Goal: Information Seeking & Learning: Learn about a topic

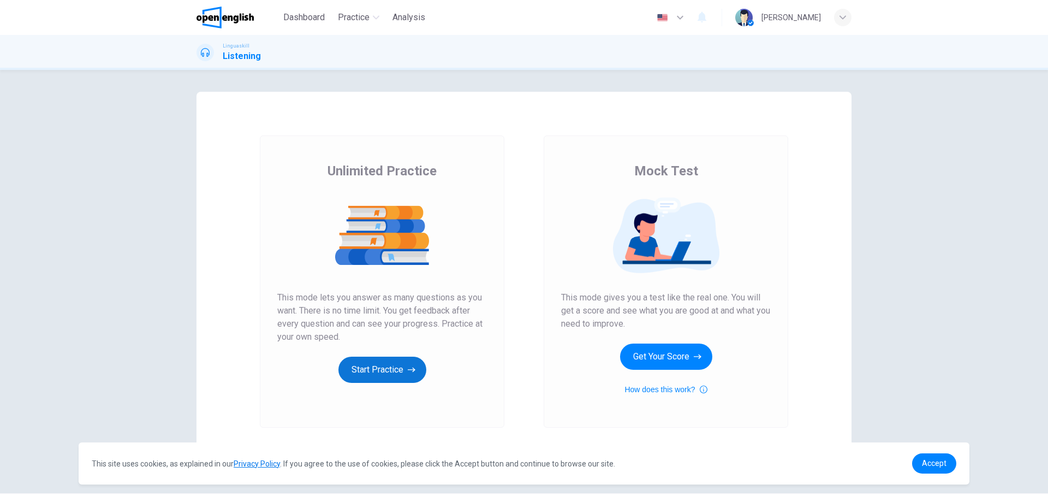
click at [369, 370] on button "Start Practice" at bounding box center [383, 370] width 88 height 26
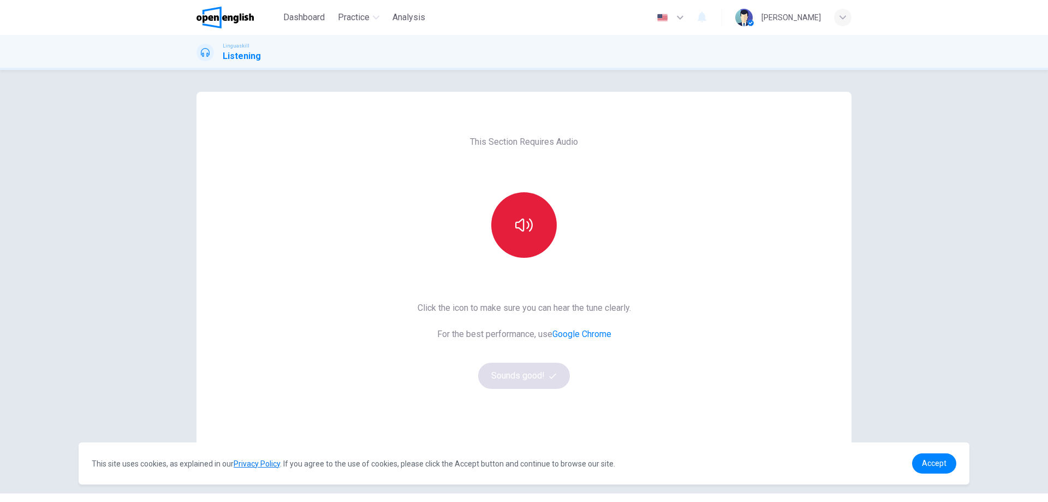
click at [524, 216] on button "button" at bounding box center [524, 225] width 66 height 66
click at [523, 223] on icon "button" at bounding box center [523, 224] width 17 height 17
click at [525, 375] on button "Sounds good!" at bounding box center [524, 376] width 92 height 26
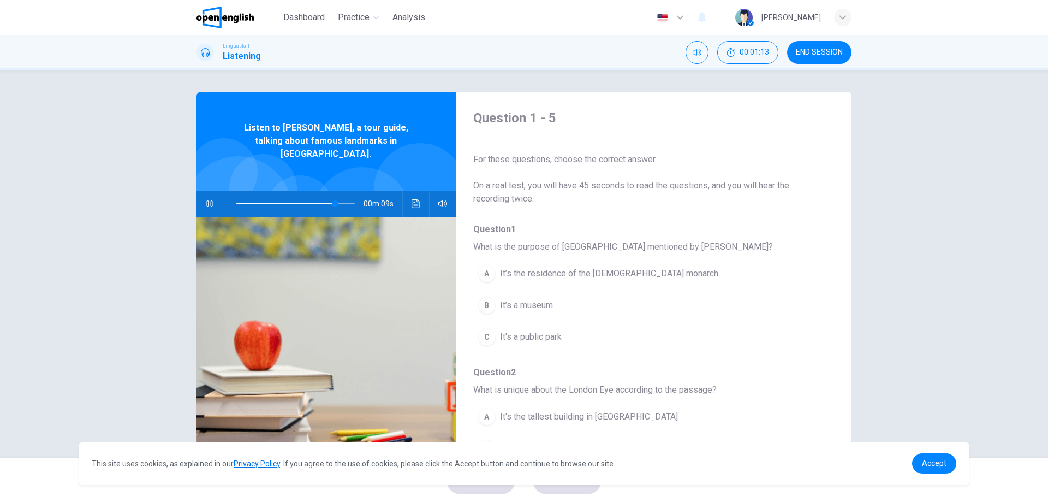
click at [8, 233] on div "Question 1 - 5 For these questions, choose the correct answer. On a real test, …" at bounding box center [524, 264] width 1048 height 388
click at [209, 199] on icon "button" at bounding box center [209, 203] width 9 height 9
click at [80, 303] on div "Question 1 - 5 For these questions, choose the correct answer. On a real test, …" at bounding box center [524, 264] width 1048 height 388
click at [209, 199] on icon "button" at bounding box center [209, 203] width 9 height 9
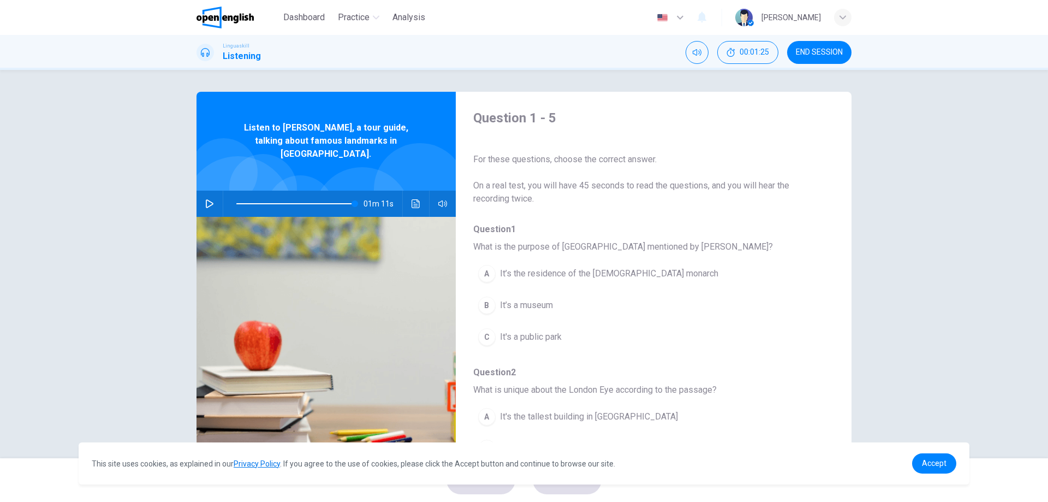
type input "***"
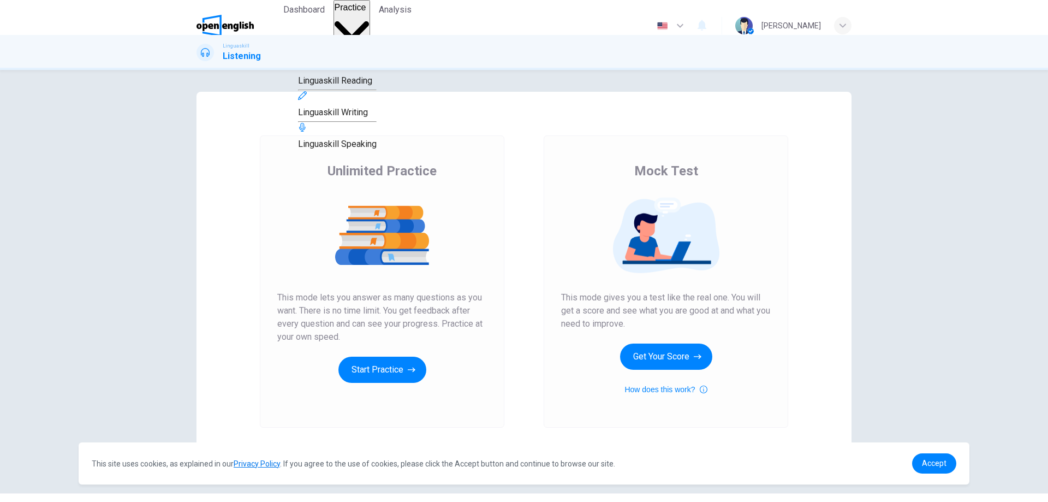
click at [364, 12] on span "Practice" at bounding box center [351, 7] width 32 height 9
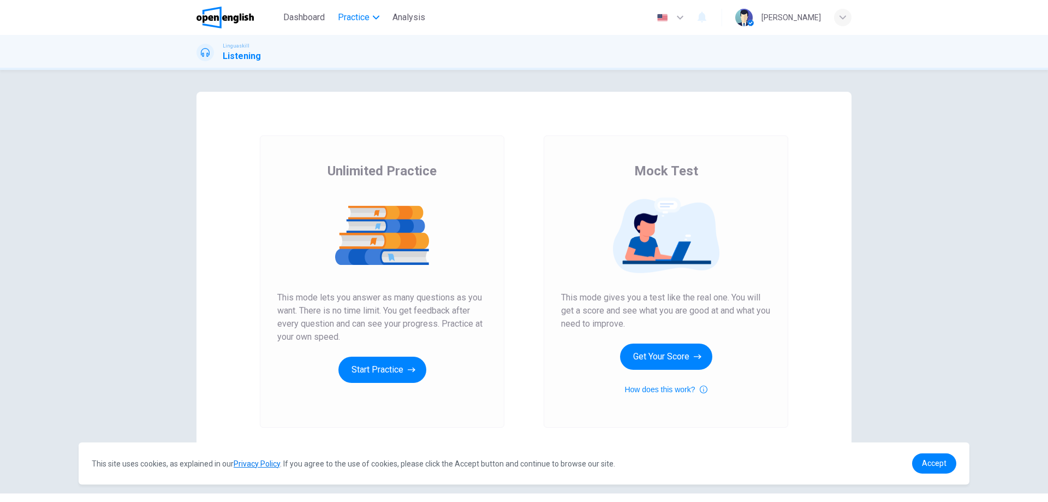
click at [363, 20] on span "Practice" at bounding box center [354, 17] width 32 height 13
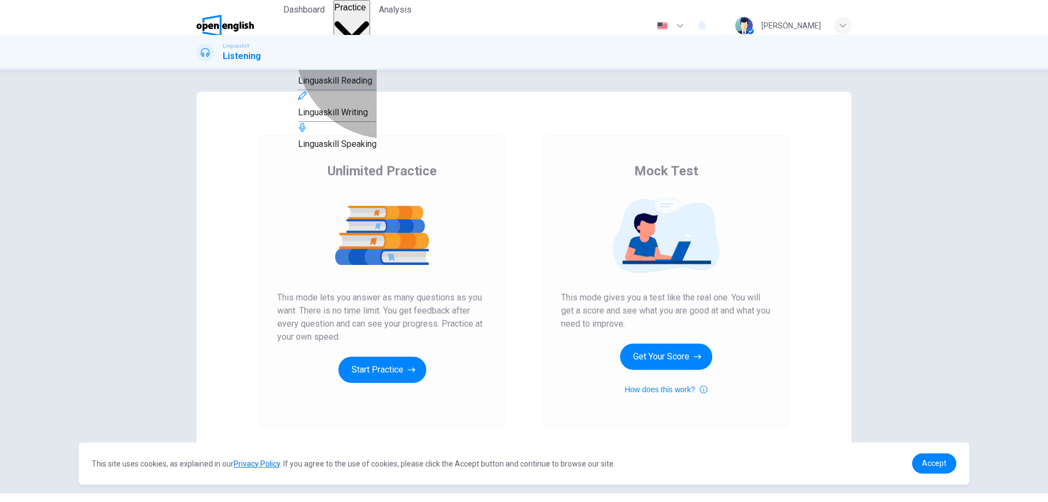
click at [377, 149] on span "Linguaskill Speaking" at bounding box center [337, 144] width 79 height 10
